Goal: Task Accomplishment & Management: Use online tool/utility

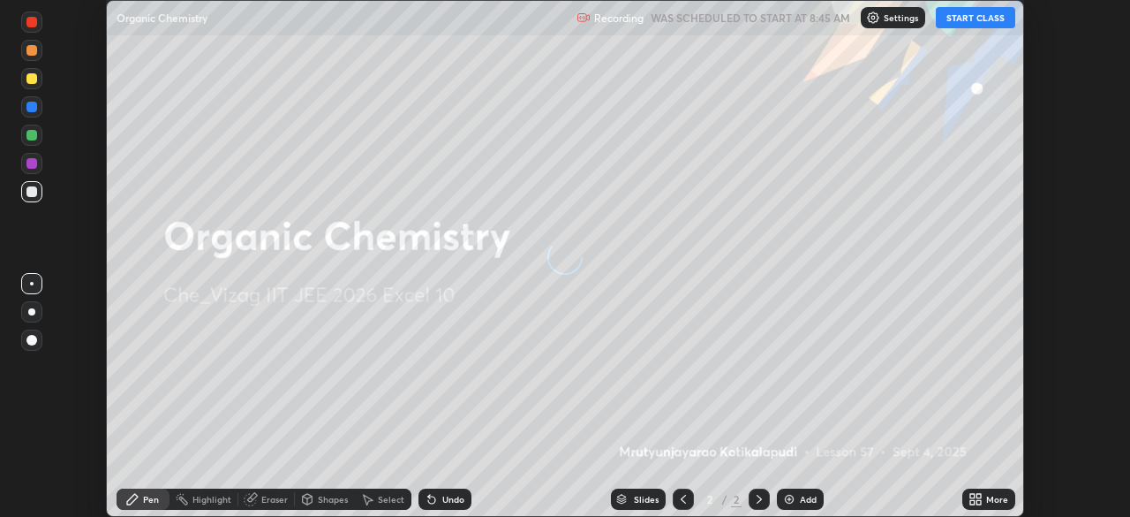
scroll to position [517, 1129]
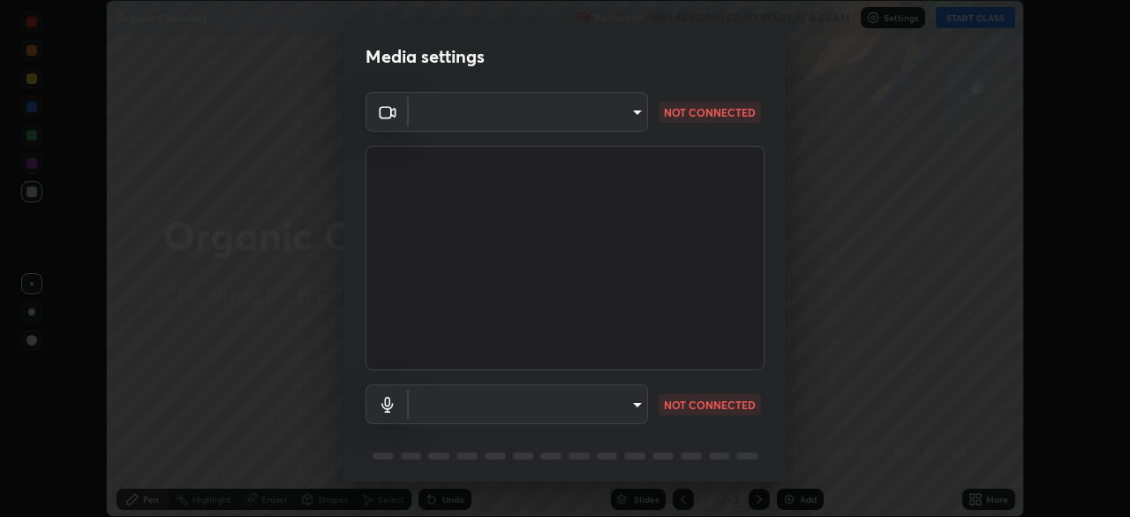
type input "b7708c8938eb645677ea8461e7e65ca52b5b38e867a8e1cbb7878e4040da6199"
type input "default"
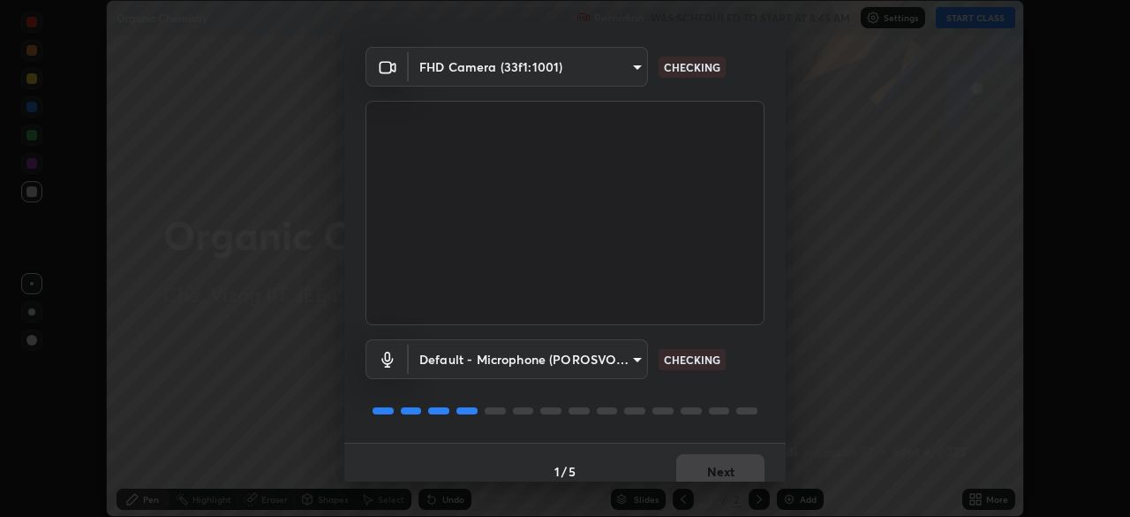
scroll to position [63, 0]
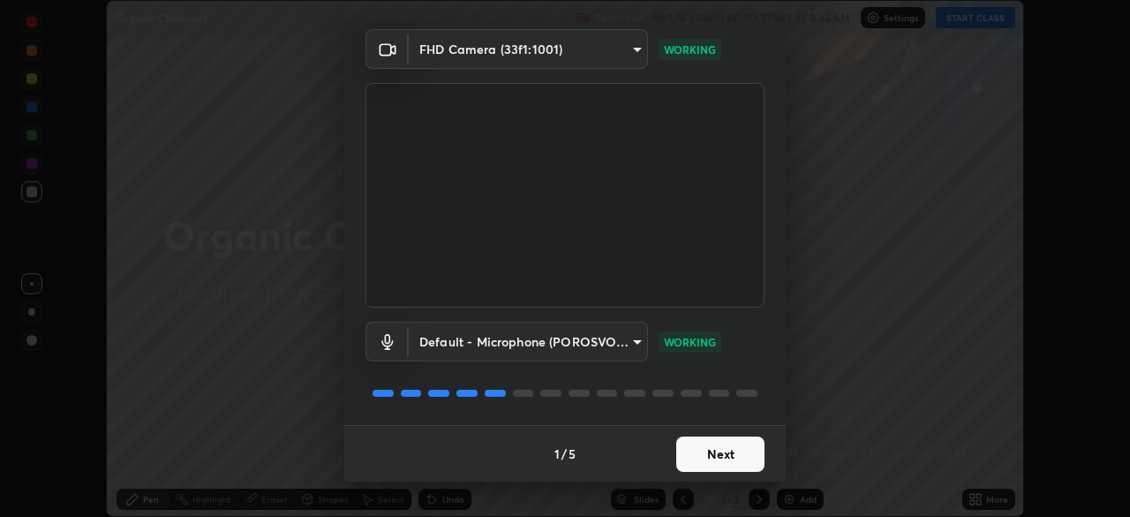
click at [712, 447] on button "Next" at bounding box center [720, 453] width 88 height 35
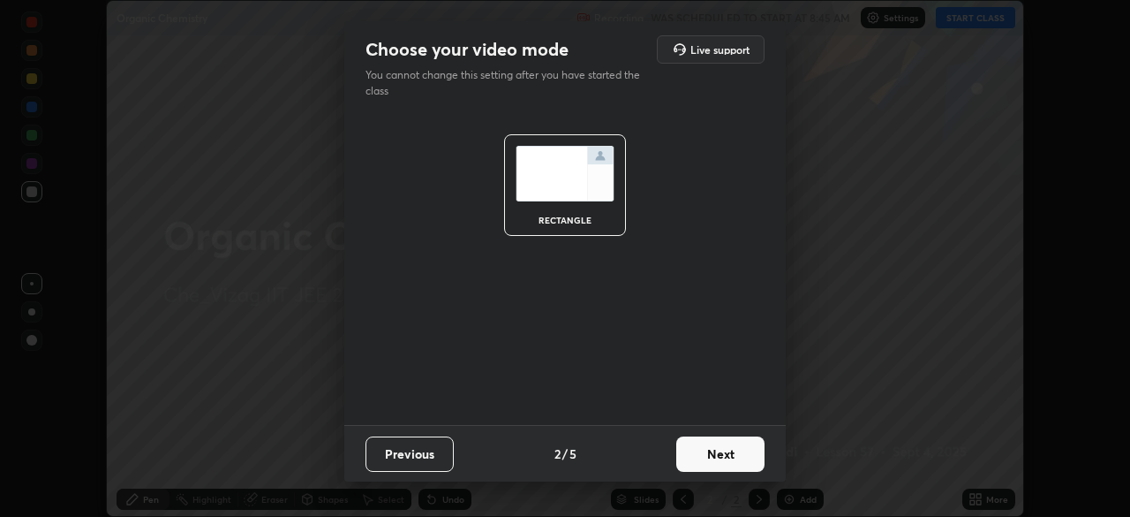
scroll to position [0, 0]
click at [716, 448] on button "Next" at bounding box center [720, 453] width 88 height 35
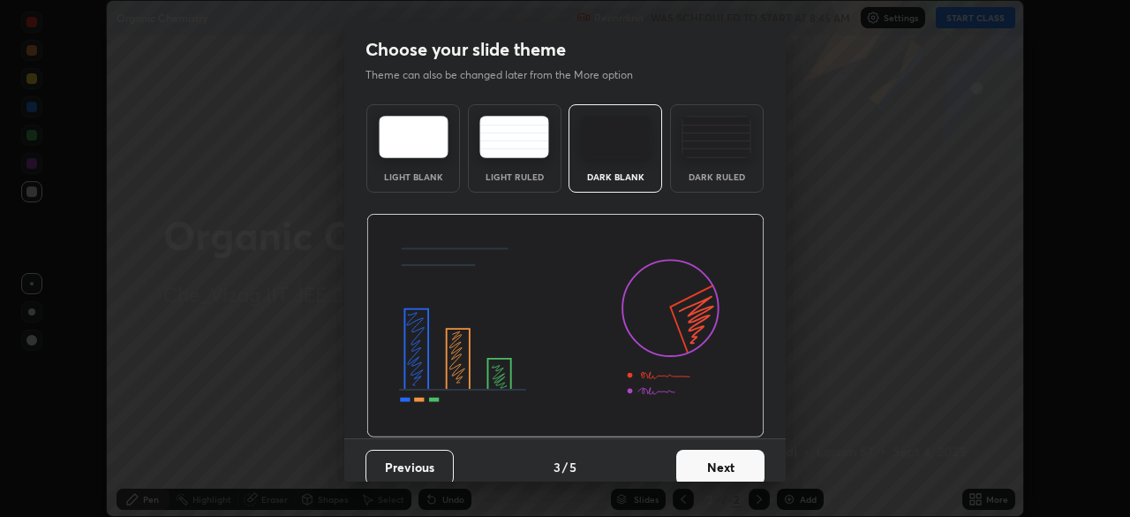
click at [719, 455] on button "Next" at bounding box center [720, 466] width 88 height 35
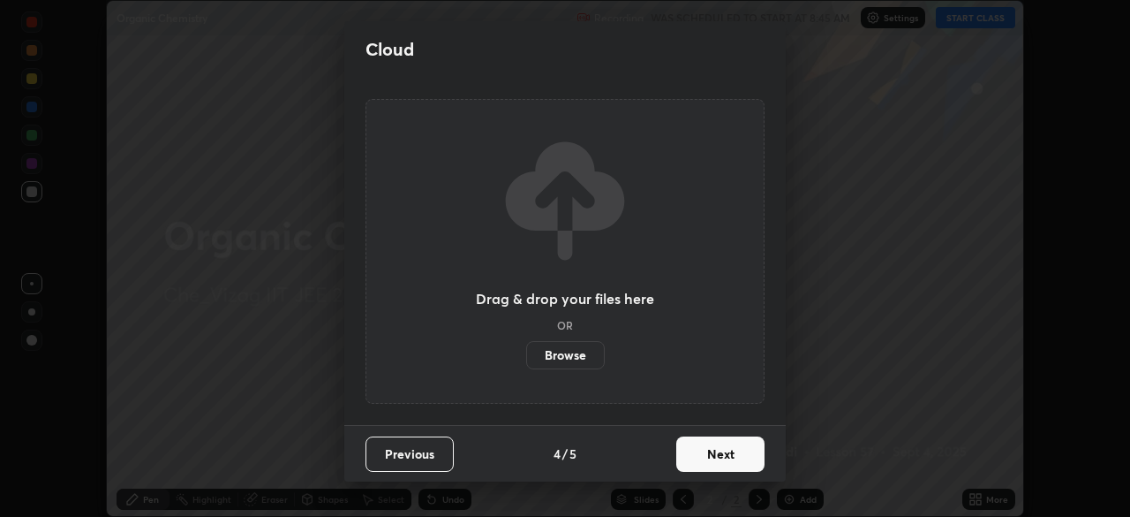
click at [712, 455] on button "Next" at bounding box center [720, 453] width 88 height 35
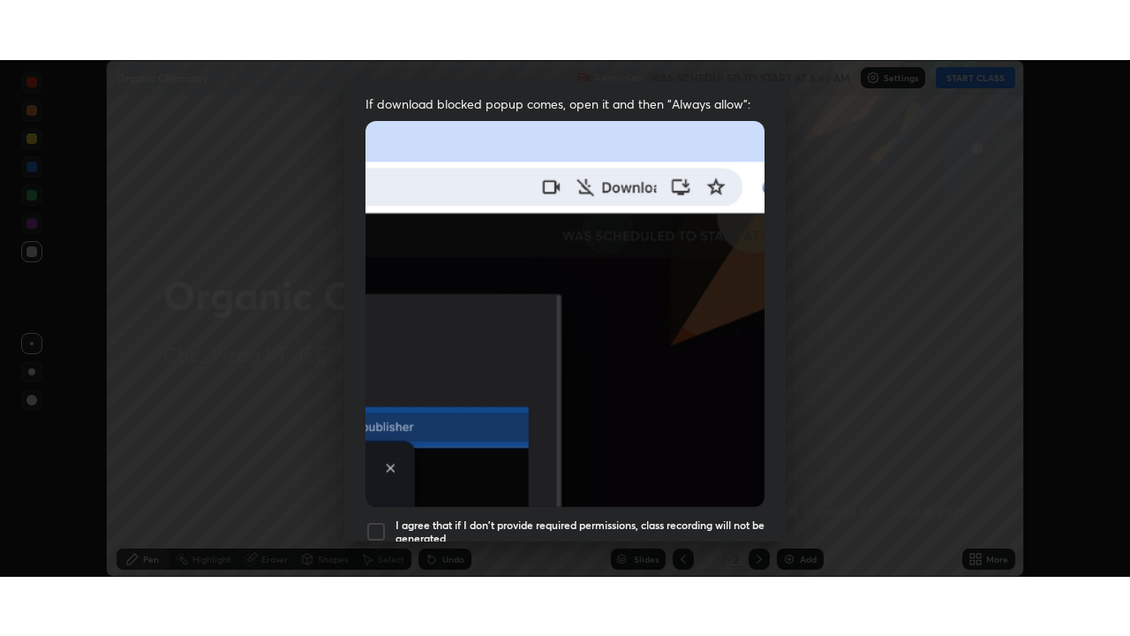
scroll to position [423, 0]
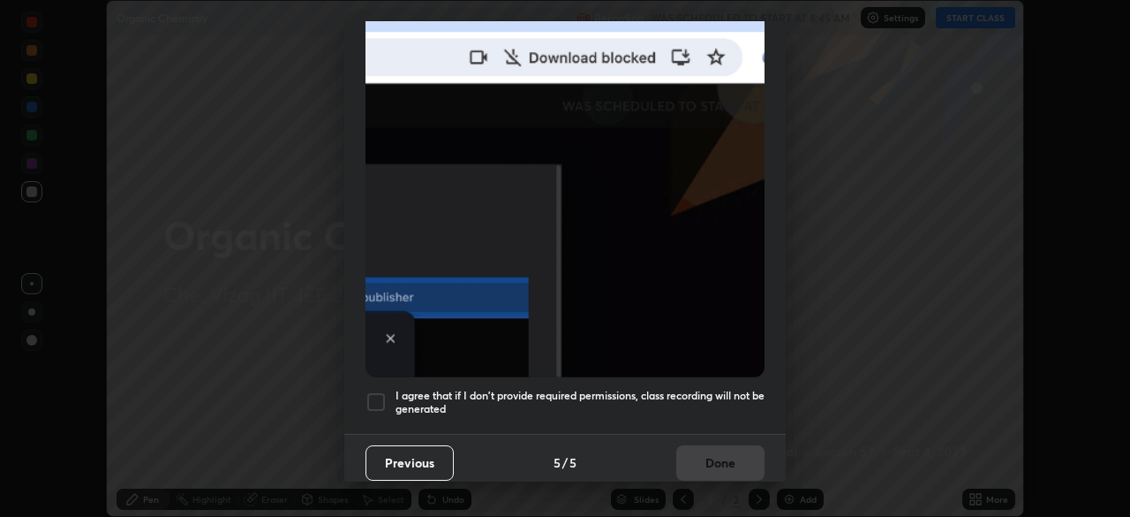
click at [600, 389] on h5 "I agree that if I don't provide required permissions, class recording will not …" at bounding box center [580, 402] width 369 height 27
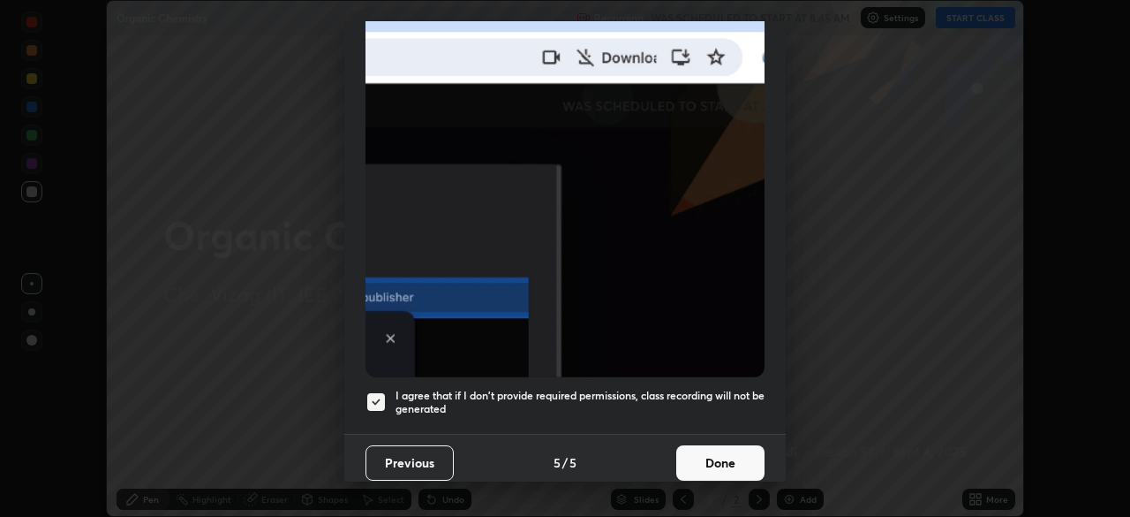
click at [729, 450] on button "Done" at bounding box center [720, 462] width 88 height 35
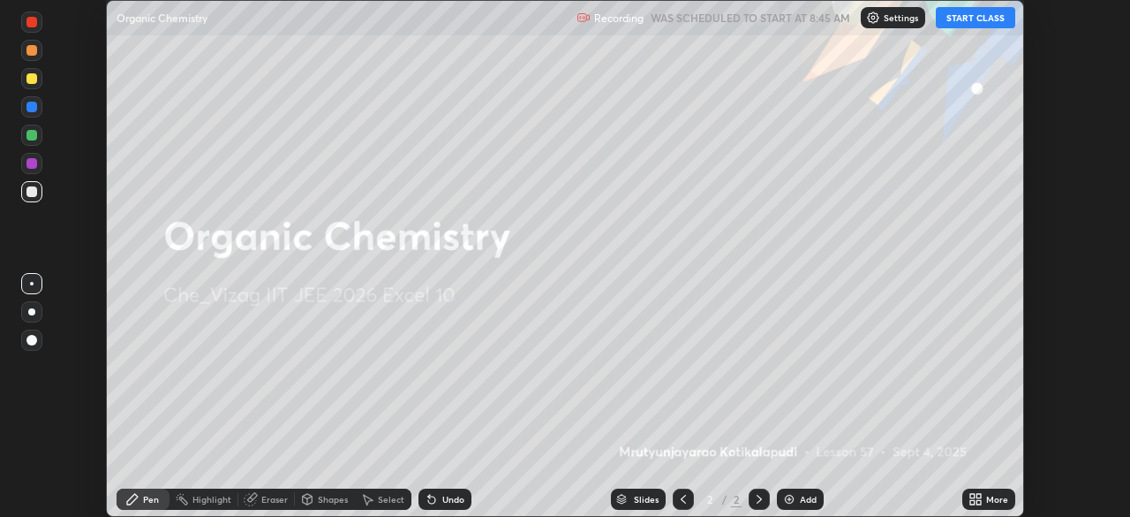
click at [988, 495] on div "More" at bounding box center [997, 498] width 22 height 9
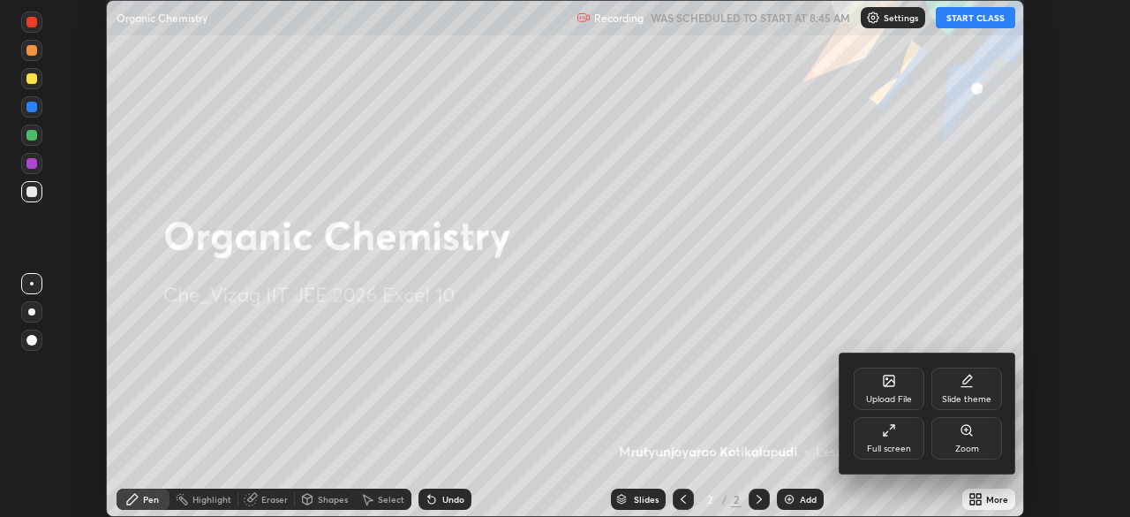
click at [893, 438] on div "Full screen" at bounding box center [889, 438] width 71 height 42
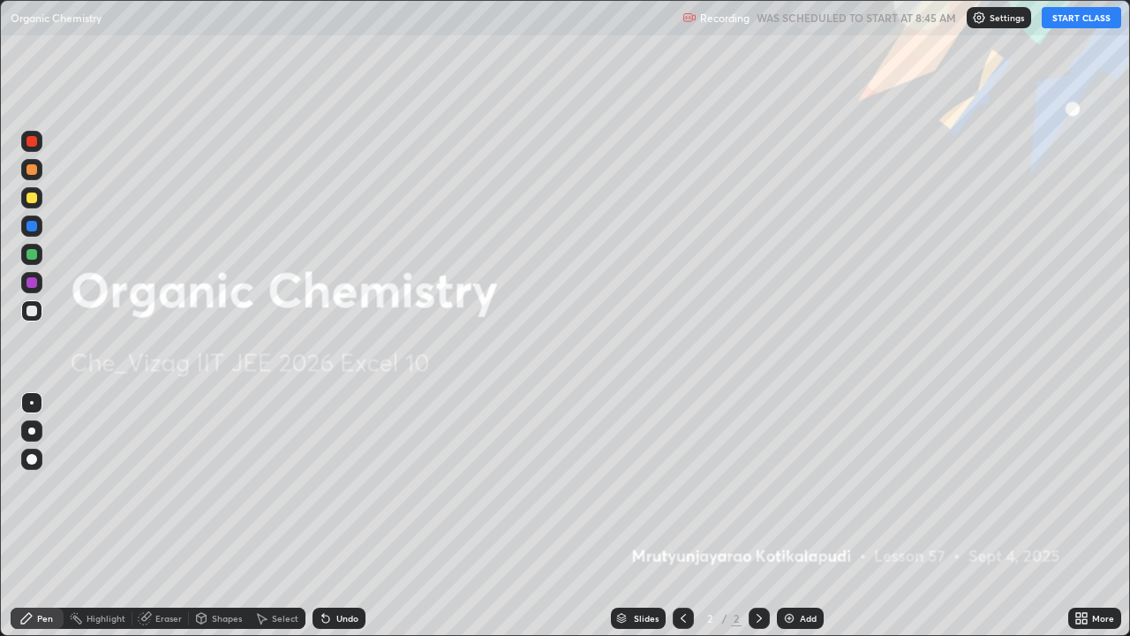
scroll to position [636, 1130]
click at [796, 516] on div "Add" at bounding box center [800, 618] width 47 height 21
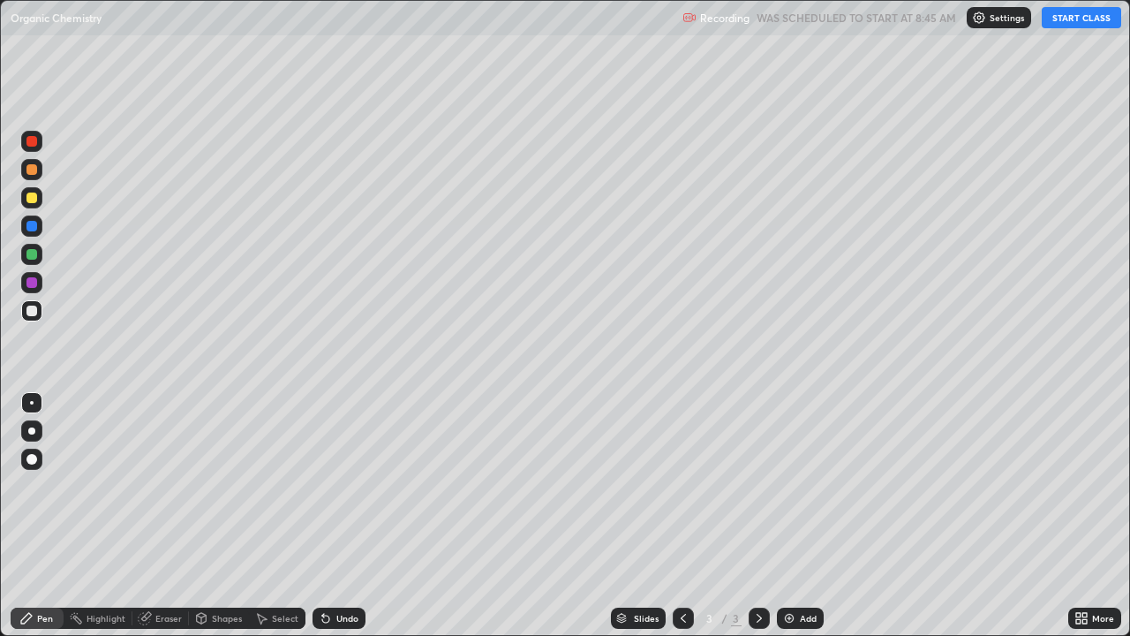
click at [1082, 21] on button "START CLASS" at bounding box center [1081, 17] width 79 height 21
click at [804, 516] on div "Add" at bounding box center [808, 618] width 17 height 9
click at [803, 516] on div "Add" at bounding box center [808, 618] width 17 height 9
click at [801, 516] on div "Add" at bounding box center [800, 618] width 47 height 21
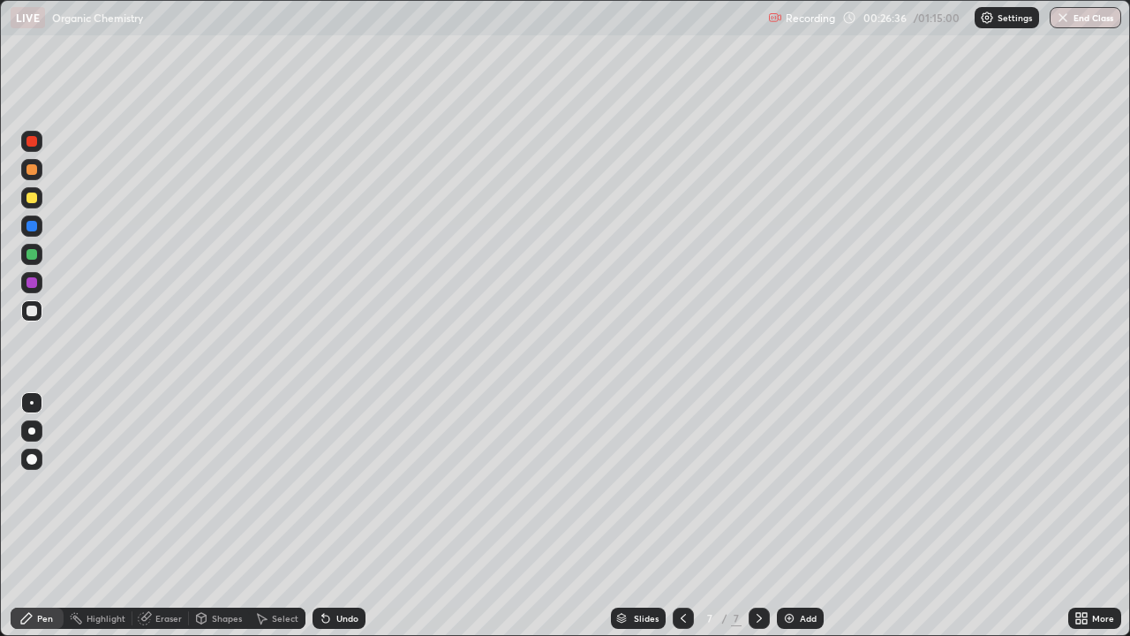
click at [802, 516] on div "Add" at bounding box center [800, 618] width 47 height 21
click at [677, 516] on icon at bounding box center [683, 618] width 14 height 14
click at [808, 516] on div "Add" at bounding box center [800, 618] width 47 height 21
click at [752, 516] on icon at bounding box center [759, 618] width 14 height 14
click at [807, 516] on div "Add" at bounding box center [808, 618] width 17 height 9
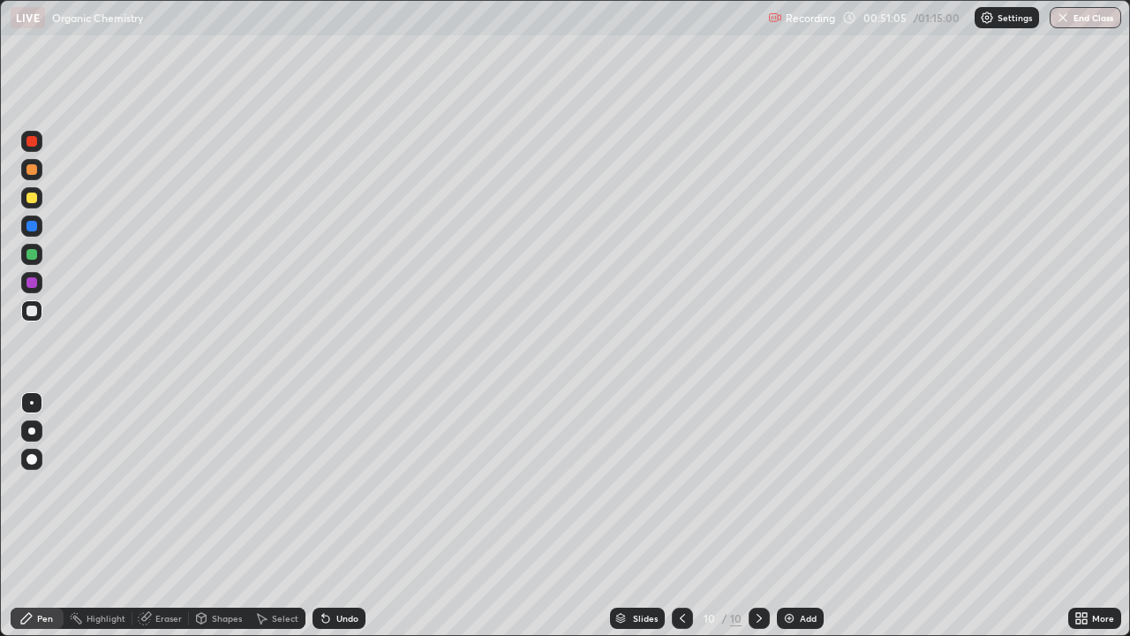
click at [800, 516] on div "Add" at bounding box center [808, 618] width 17 height 9
click at [166, 516] on div "Eraser" at bounding box center [168, 618] width 26 height 9
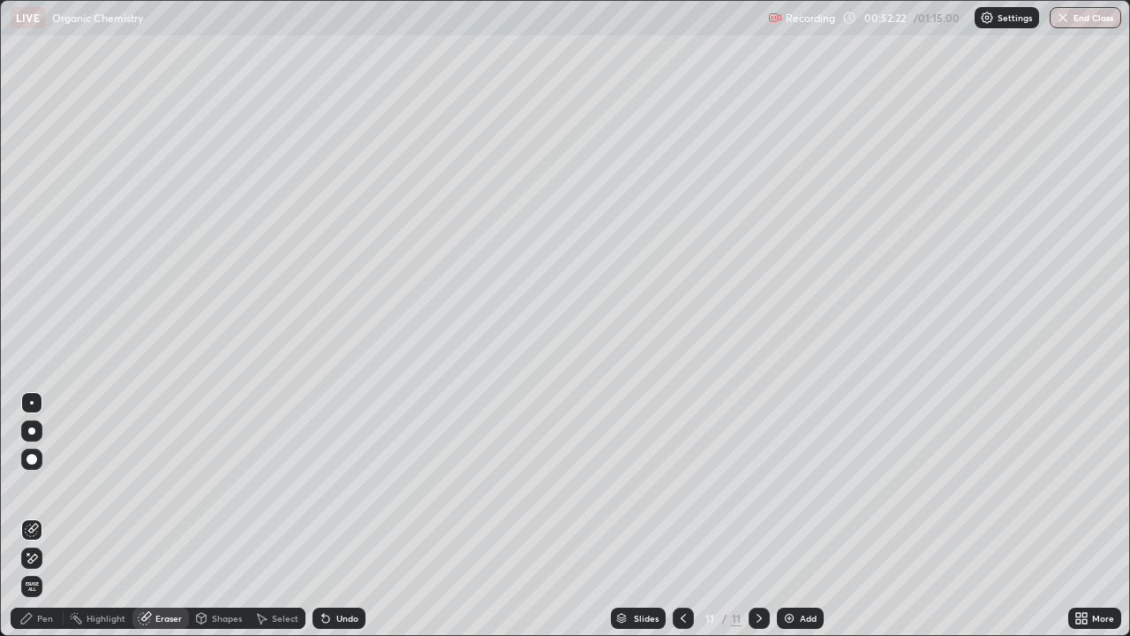
click at [46, 516] on div "Pen" at bounding box center [45, 618] width 16 height 9
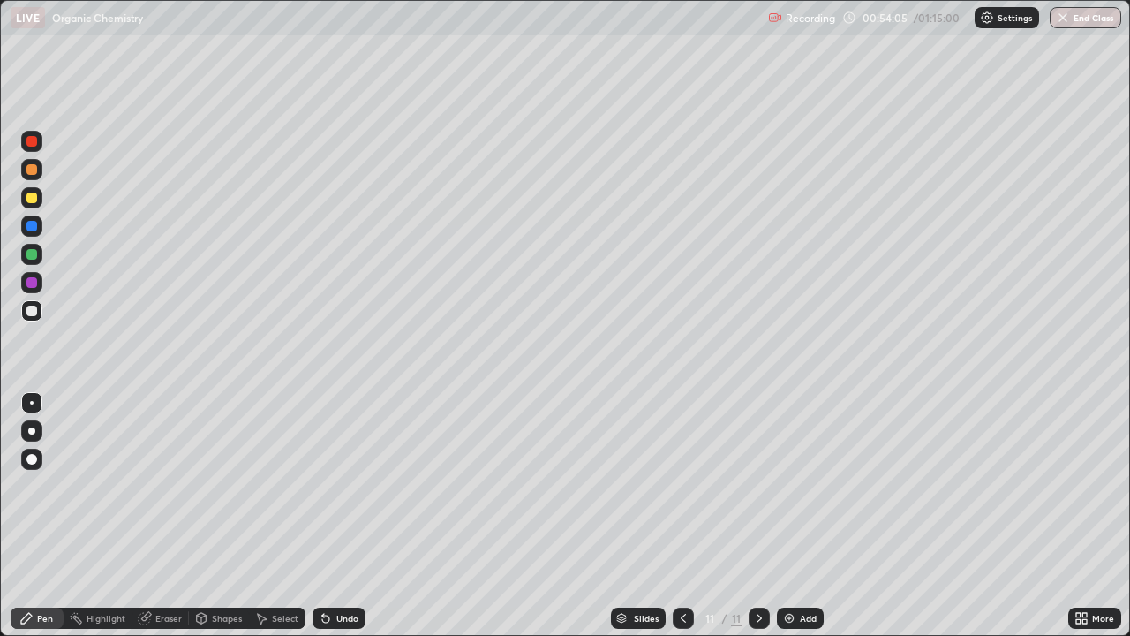
click at [807, 516] on div "Add" at bounding box center [808, 618] width 17 height 9
click at [175, 516] on div "Eraser" at bounding box center [168, 618] width 26 height 9
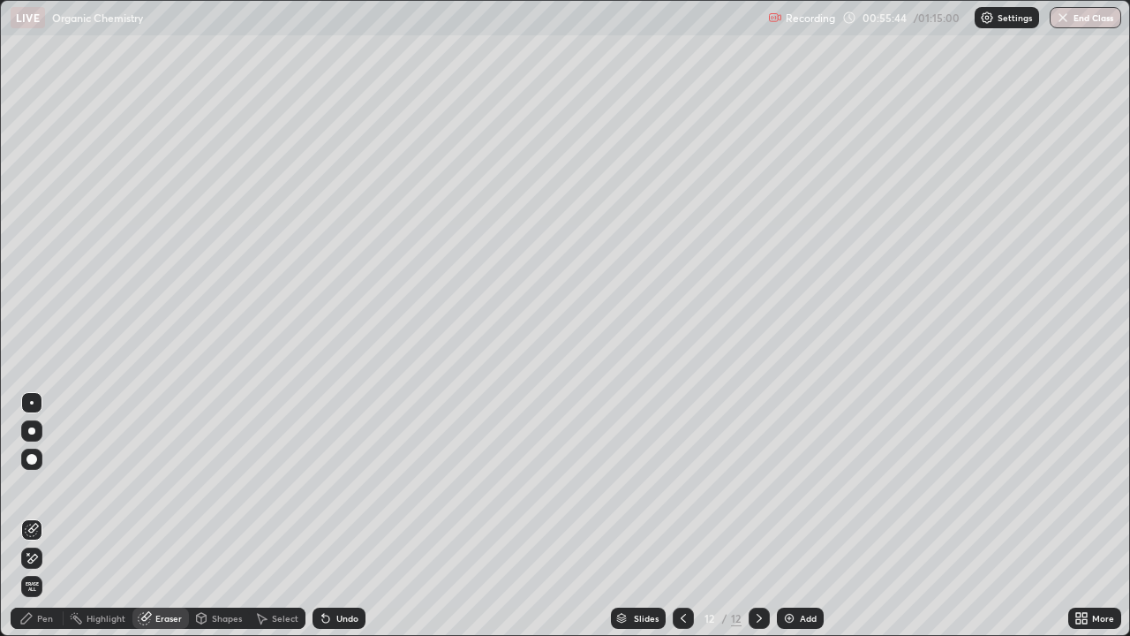
click at [38, 516] on div "Pen" at bounding box center [45, 618] width 16 height 9
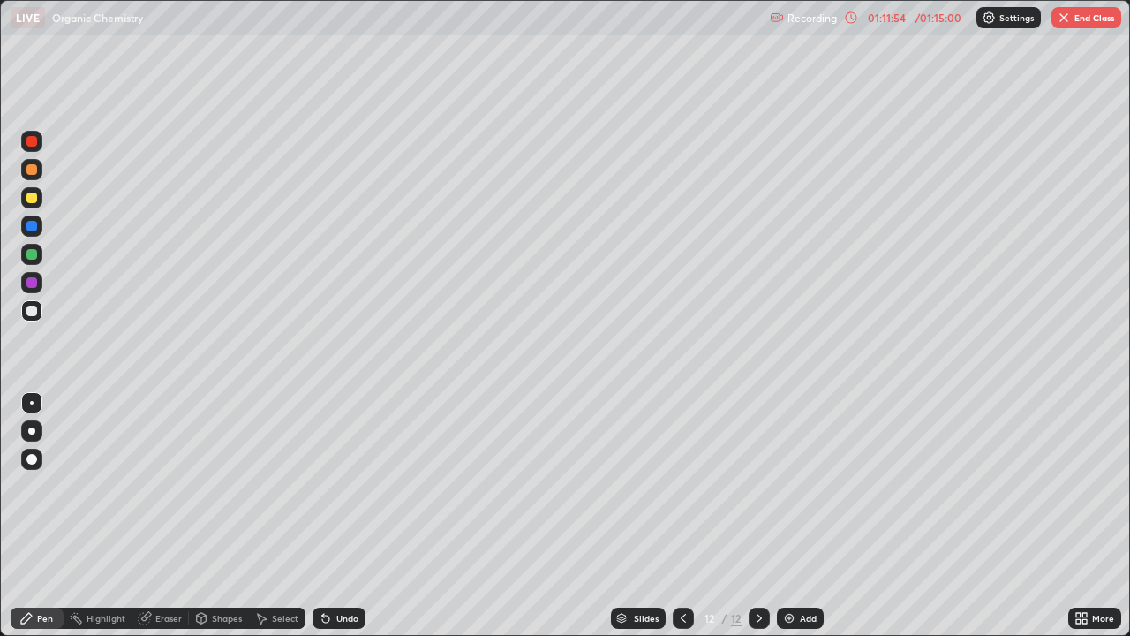
click at [1081, 24] on button "End Class" at bounding box center [1087, 17] width 70 height 21
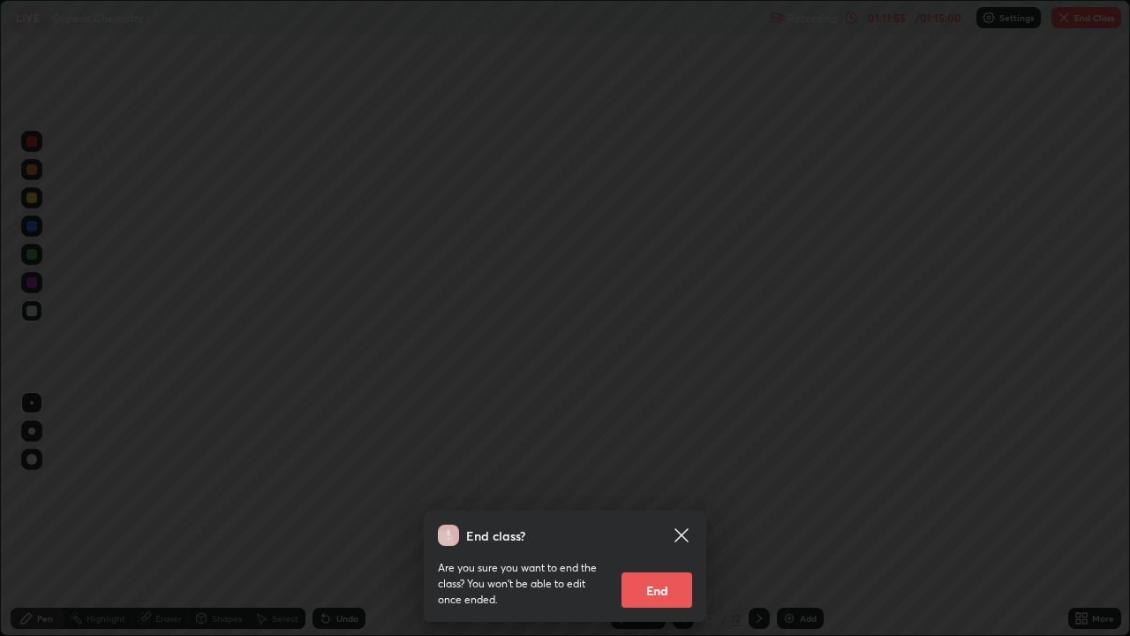
click at [658, 516] on button "End" at bounding box center [657, 589] width 71 height 35
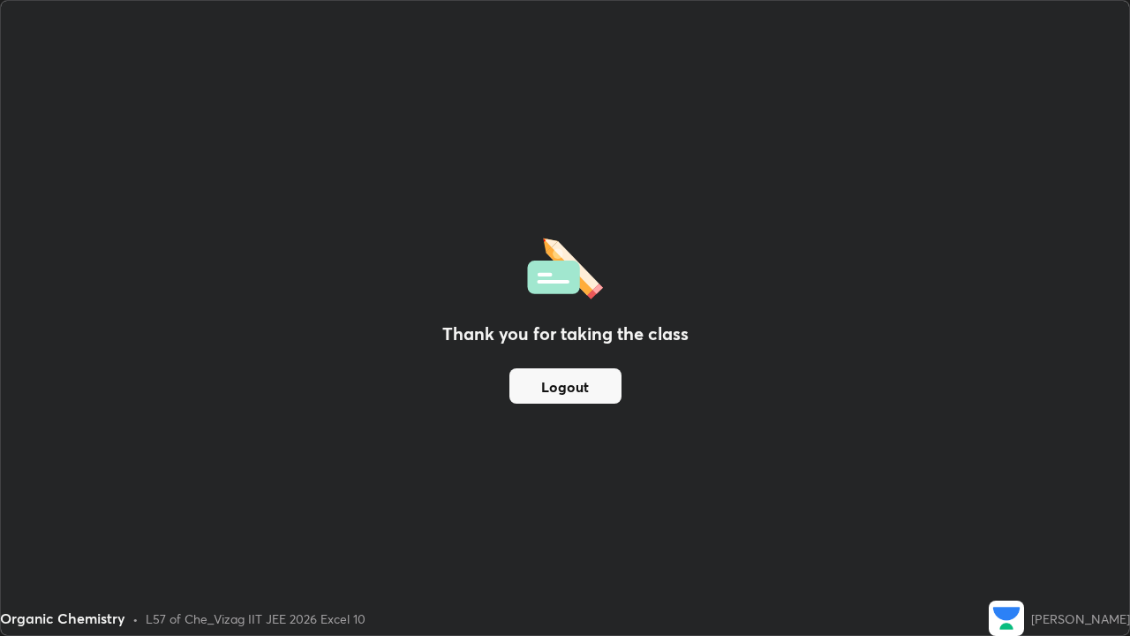
click at [576, 386] on button "Logout" at bounding box center [565, 385] width 112 height 35
